Goal: Transaction & Acquisition: Purchase product/service

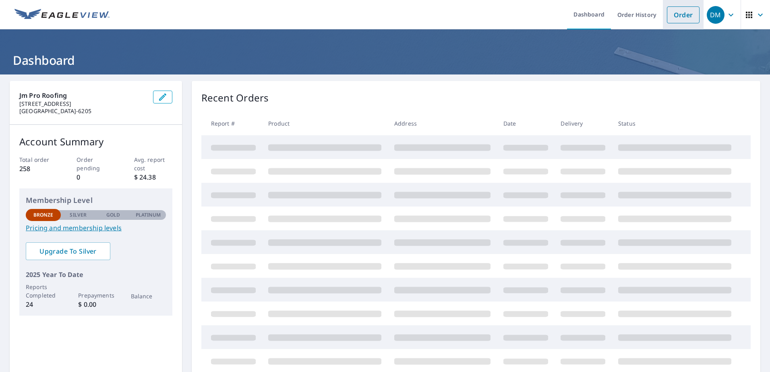
click at [672, 16] on link "Order" at bounding box center [683, 14] width 33 height 17
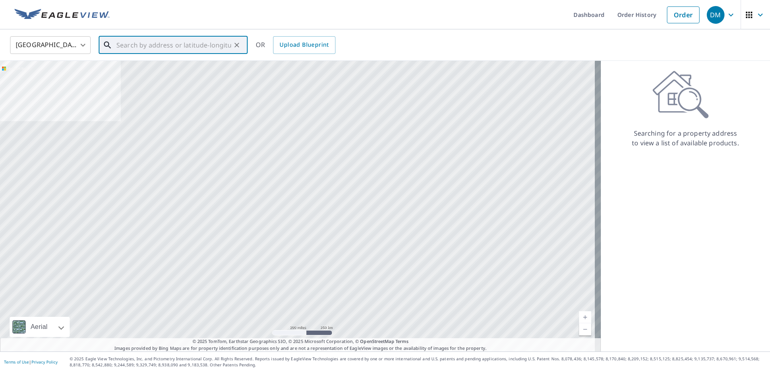
click at [162, 46] on input "text" at bounding box center [173, 45] width 115 height 23
click at [162, 49] on input "text" at bounding box center [173, 45] width 115 height 23
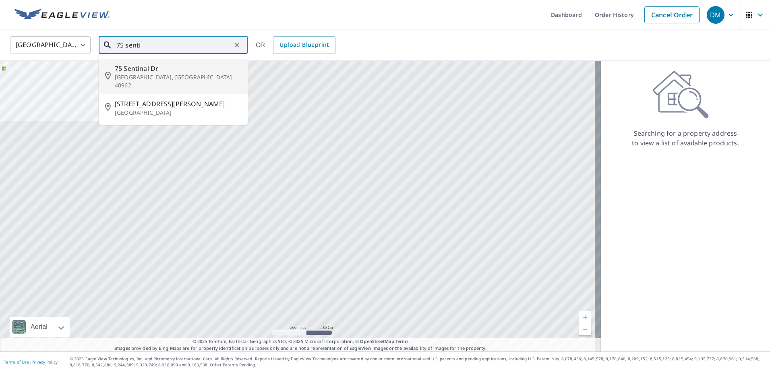
click at [139, 70] on span "75 Sentinal Dr" at bounding box center [178, 69] width 126 height 10
type input "[STREET_ADDRESS][PERSON_NAME]"
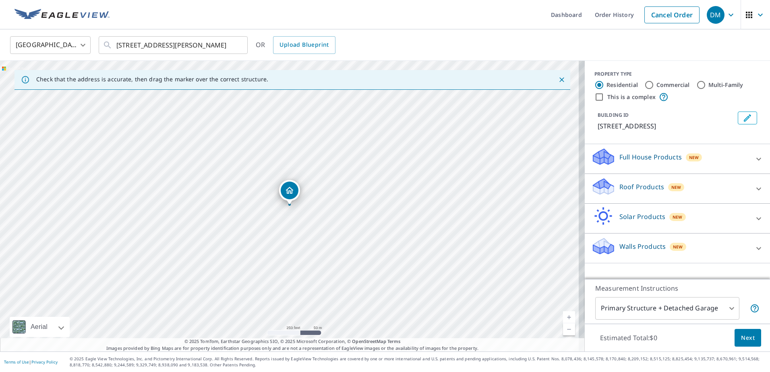
click at [563, 314] on link "Current Level 17, Zoom In" at bounding box center [569, 317] width 12 height 12
click at [563, 314] on link "Current Level 17.41717641003518, Zoom In" at bounding box center [569, 317] width 12 height 12
click at [563, 314] on link "Current Level 18.645760109603525, Zoom In Disabled" at bounding box center [569, 317] width 12 height 12
click at [749, 182] on div at bounding box center [758, 188] width 19 height 19
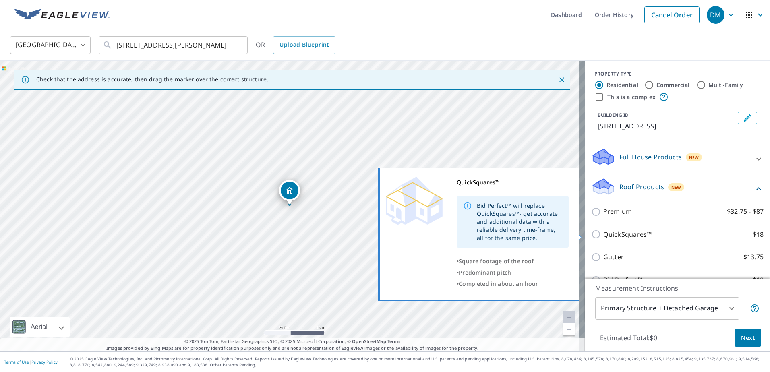
click at [591, 236] on input "QuickSquares™ $18" at bounding box center [597, 235] width 12 height 10
checkbox input "true"
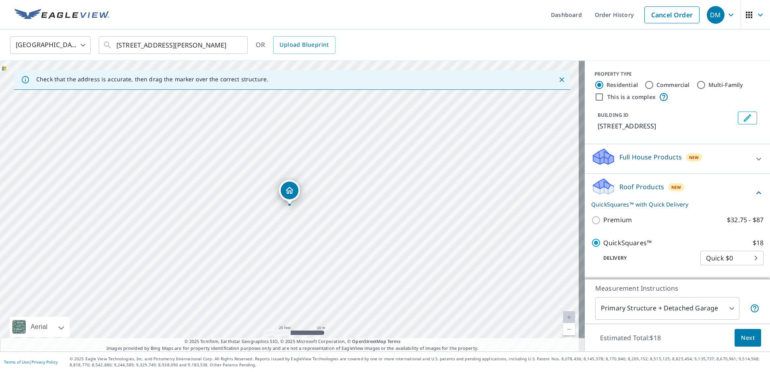
click at [744, 338] on span "Next" at bounding box center [748, 338] width 14 height 10
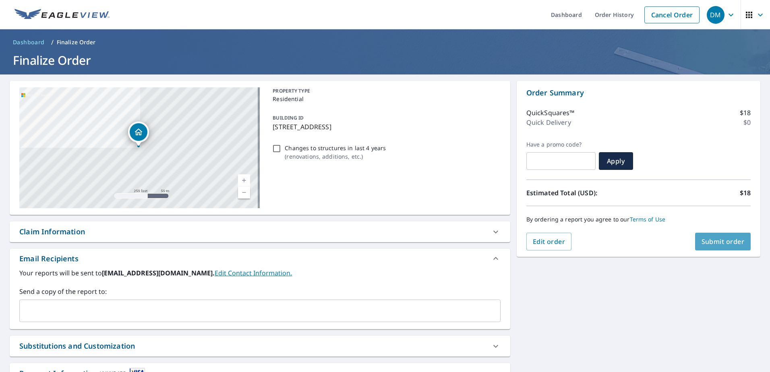
click at [711, 245] on span "Submit order" at bounding box center [723, 241] width 43 height 9
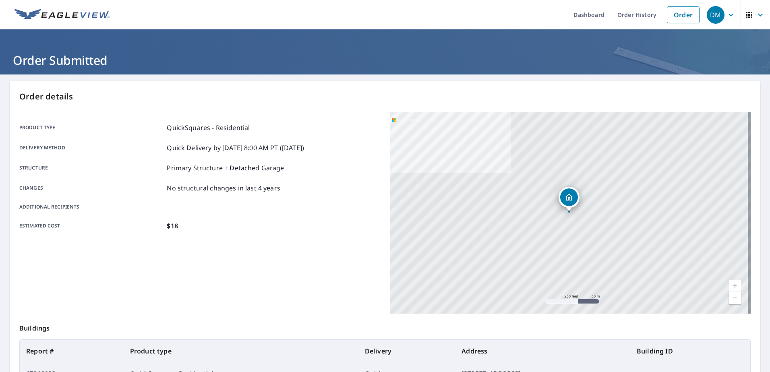
scroll to position [102, 0]
